Goal: Task Accomplishment & Management: Manage account settings

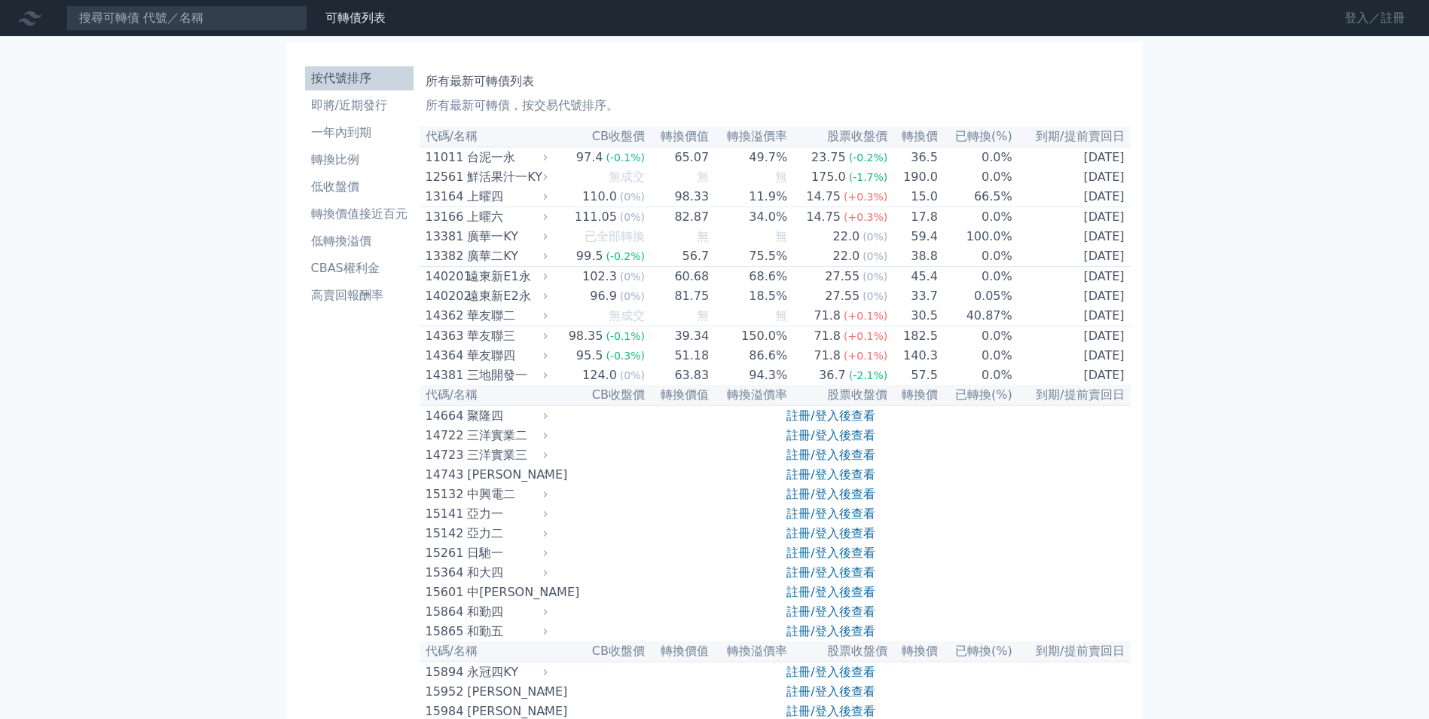
click at [1357, 10] on link "登入／註冊" at bounding box center [1375, 18] width 84 height 24
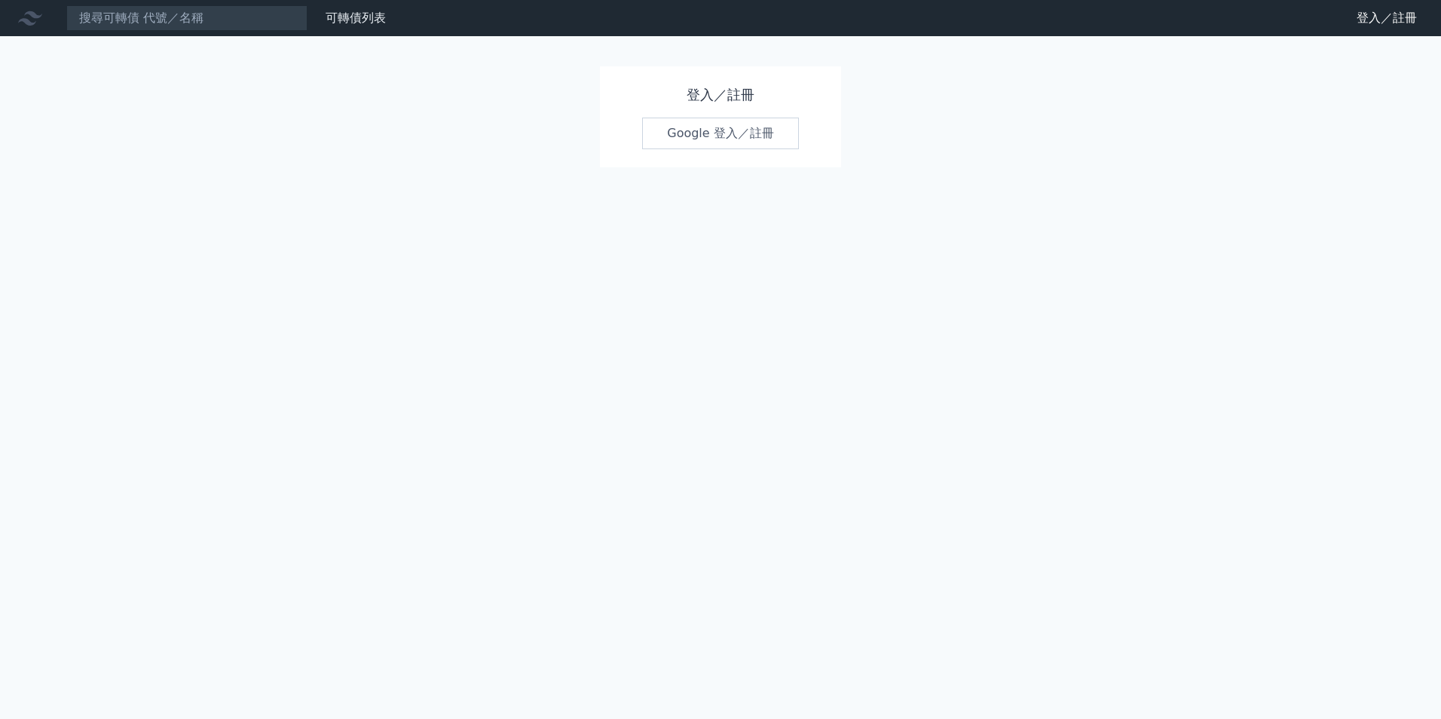
click at [759, 137] on link "Google 登入／註冊" at bounding box center [720, 134] width 157 height 32
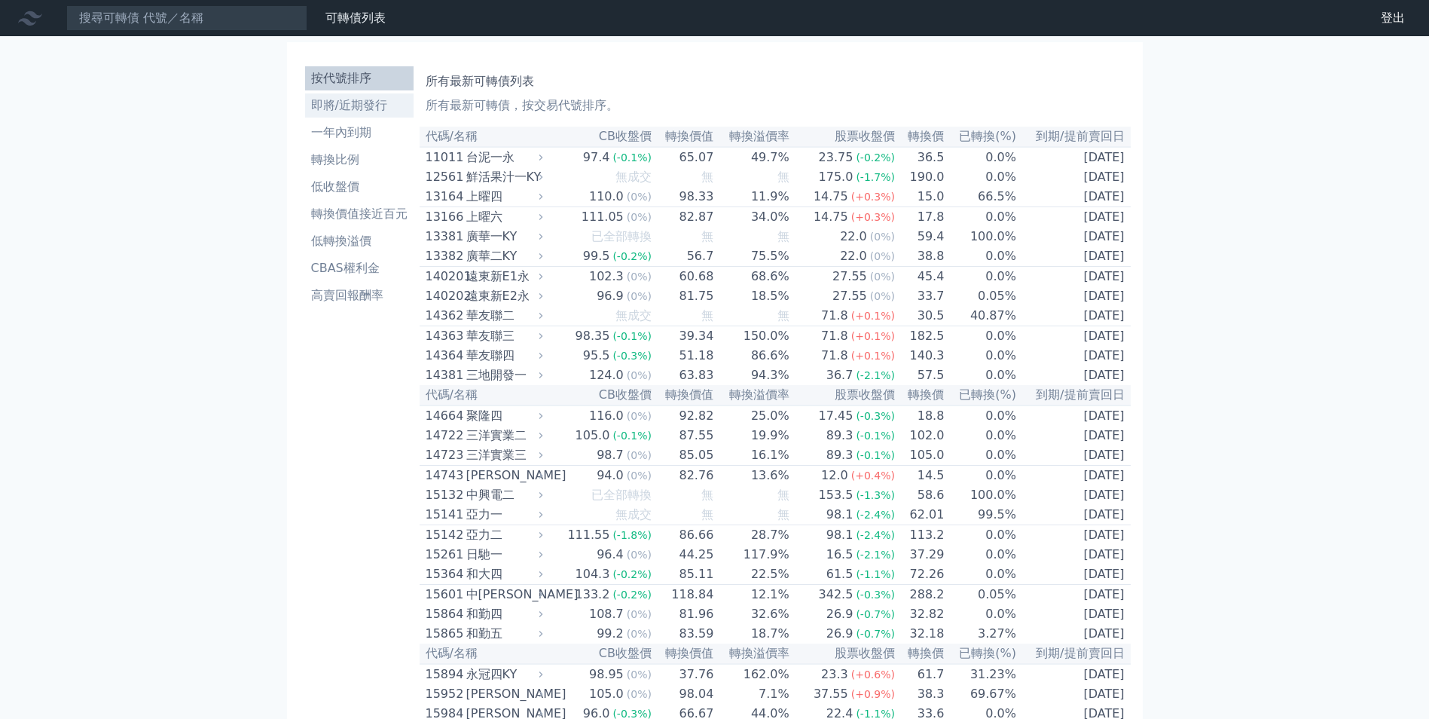
click at [355, 111] on li "即將/近期發行" at bounding box center [359, 105] width 108 height 18
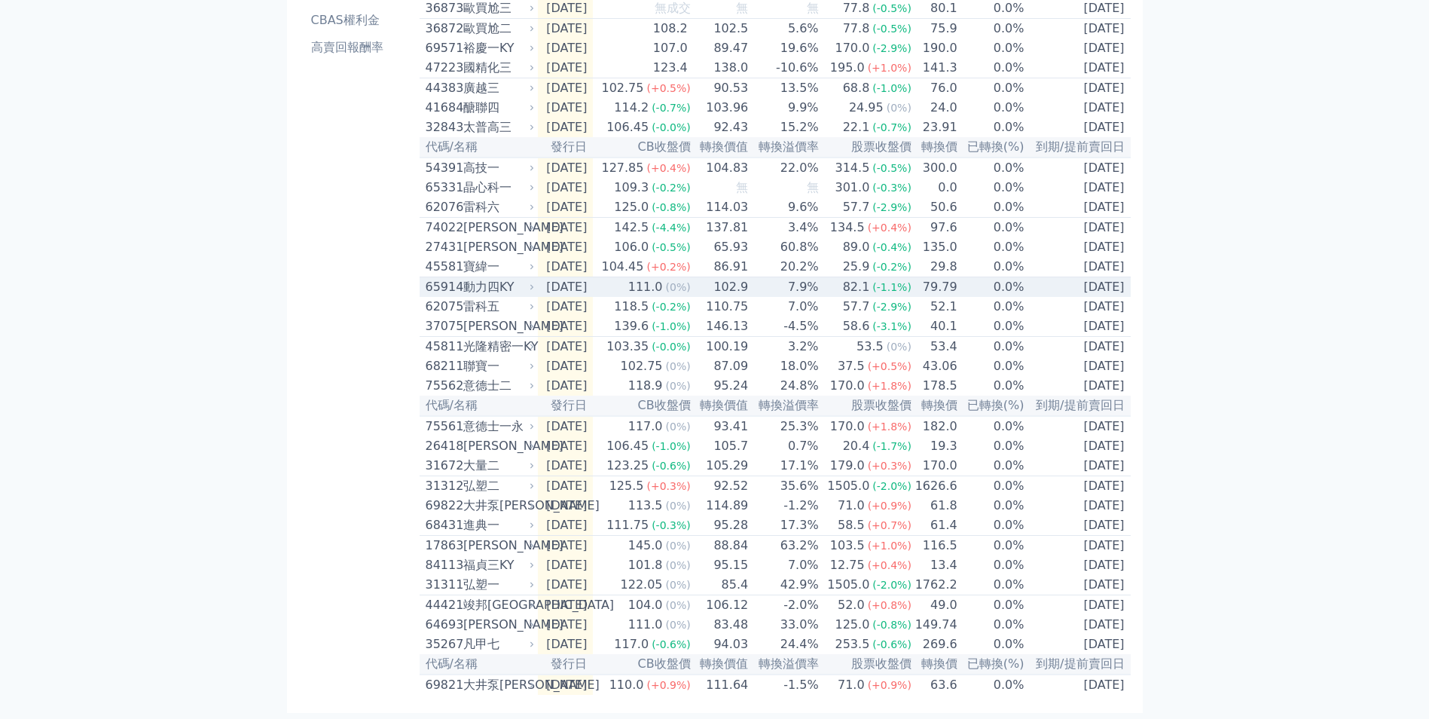
scroll to position [310, 0]
